Goal: Obtain resource: Download file/media

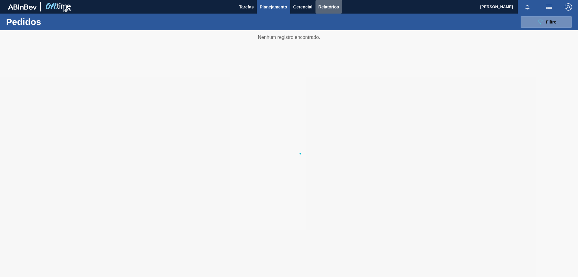
click at [325, 7] on span "Relatórios" at bounding box center [329, 6] width 20 height 7
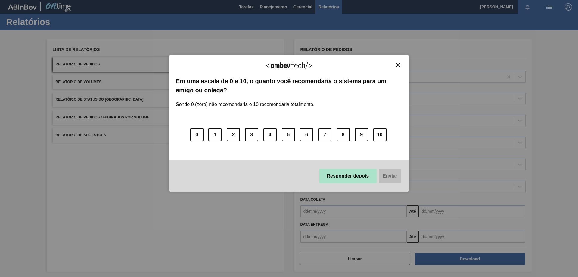
click at [337, 174] on button "Responder depois" at bounding box center [348, 176] width 58 height 14
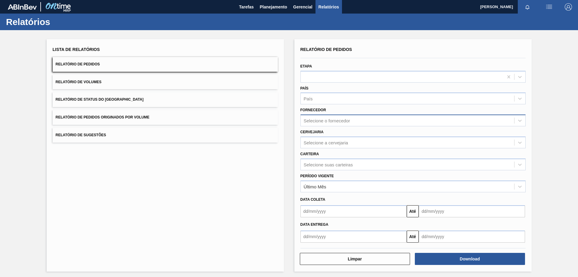
click at [325, 120] on div "Selecione o fornecedor" at bounding box center [327, 120] width 46 height 5
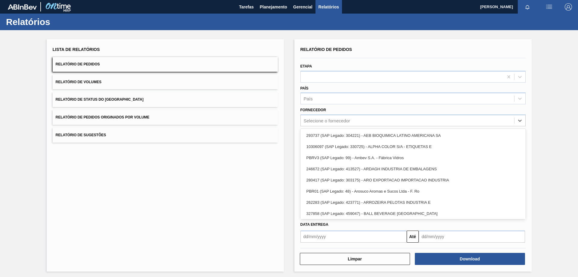
click at [559, 94] on div "Lista de Relatórios Relatório de Pedidos Relatório de Volumes Relatório de Stat…" at bounding box center [289, 154] width 578 height 249
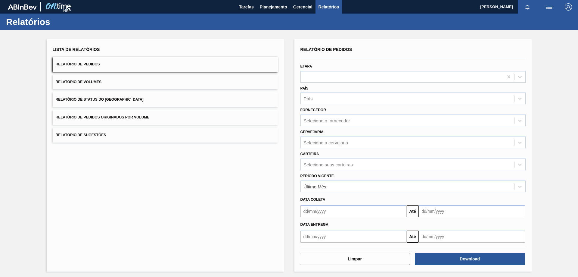
click at [193, 60] on button "Relatório de Pedidos" at bounding box center [165, 64] width 225 height 15
click at [328, 140] on div "Selecione a cervejaria" at bounding box center [326, 142] width 45 height 5
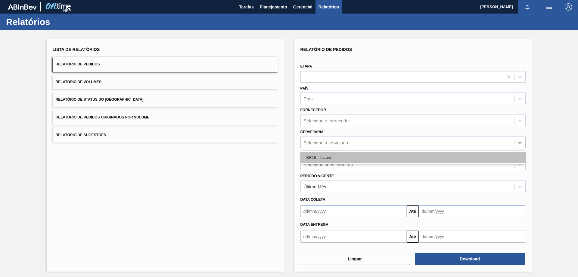
click at [330, 157] on div "BR16 - Jacareí" at bounding box center [413, 157] width 225 height 11
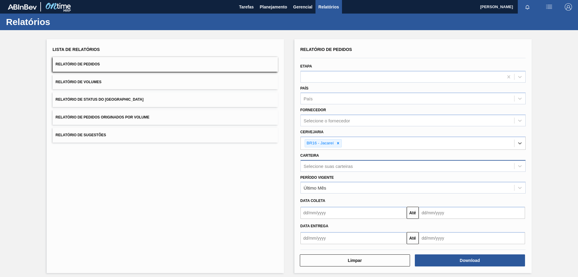
click at [325, 164] on div "Selecione suas carteiras" at bounding box center [328, 165] width 49 height 5
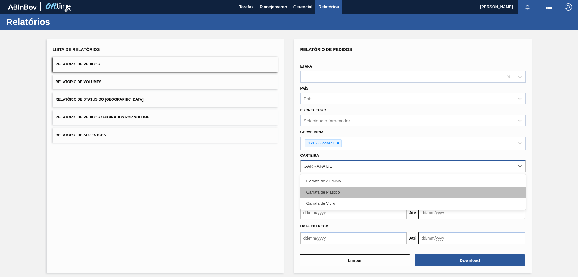
type input "GARRAFA DE"
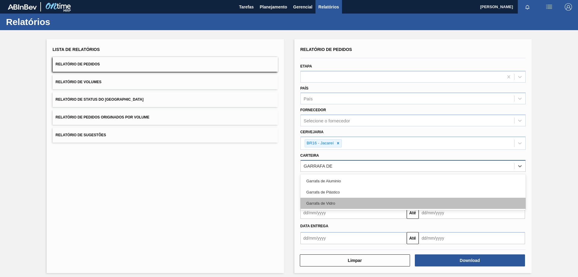
click at [321, 203] on div "Garrafa de Vidro" at bounding box center [413, 203] width 225 height 11
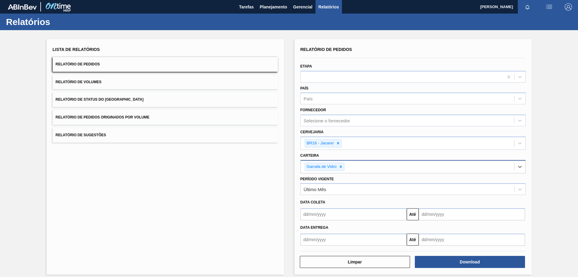
click at [321, 213] on input "text" at bounding box center [354, 214] width 106 height 12
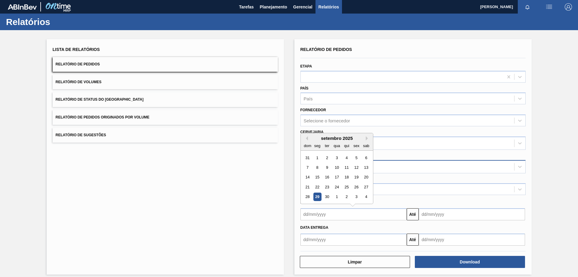
click at [318, 197] on div "29" at bounding box center [317, 197] width 8 height 8
type input "[DATE]"
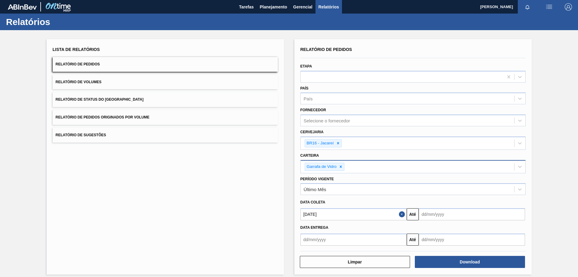
click at [462, 214] on input "text" at bounding box center [472, 214] width 106 height 12
click at [484, 139] on button "Next Month" at bounding box center [486, 138] width 4 height 4
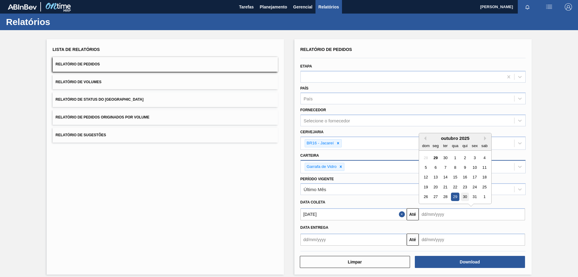
click at [462, 196] on div "30" at bounding box center [465, 197] width 8 height 8
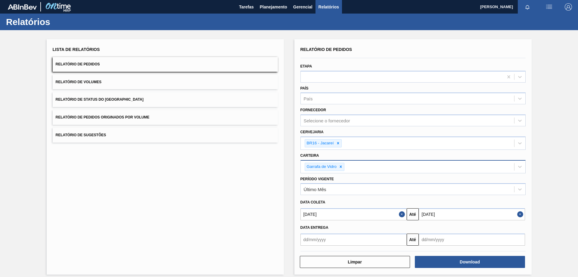
type input "[DATE]"
click at [462, 260] on button "Download" at bounding box center [470, 262] width 110 height 12
